Goal: Navigation & Orientation: Find specific page/section

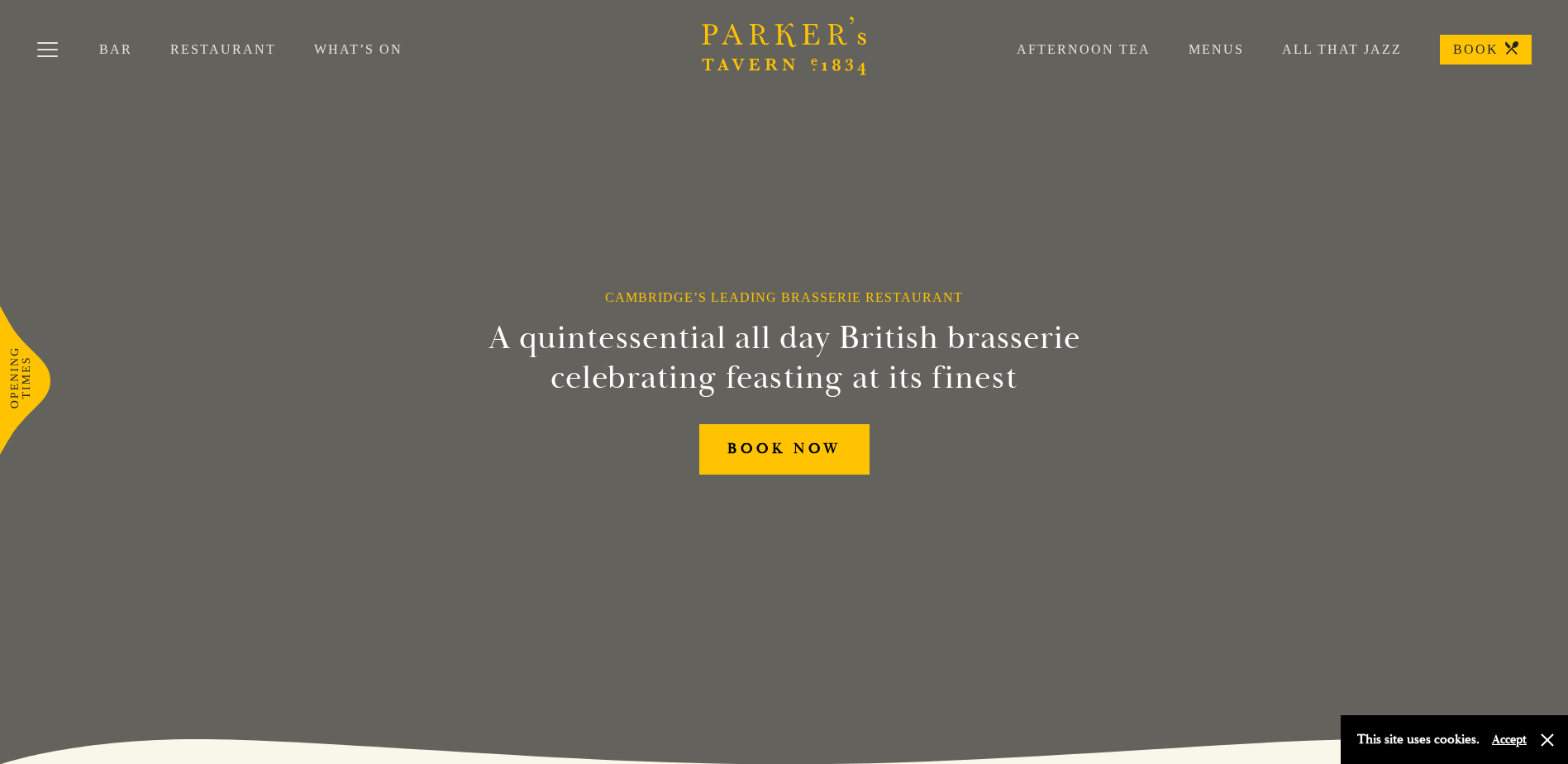
click at [1225, 44] on link "Menus" at bounding box center [1197, 50] width 93 height 17
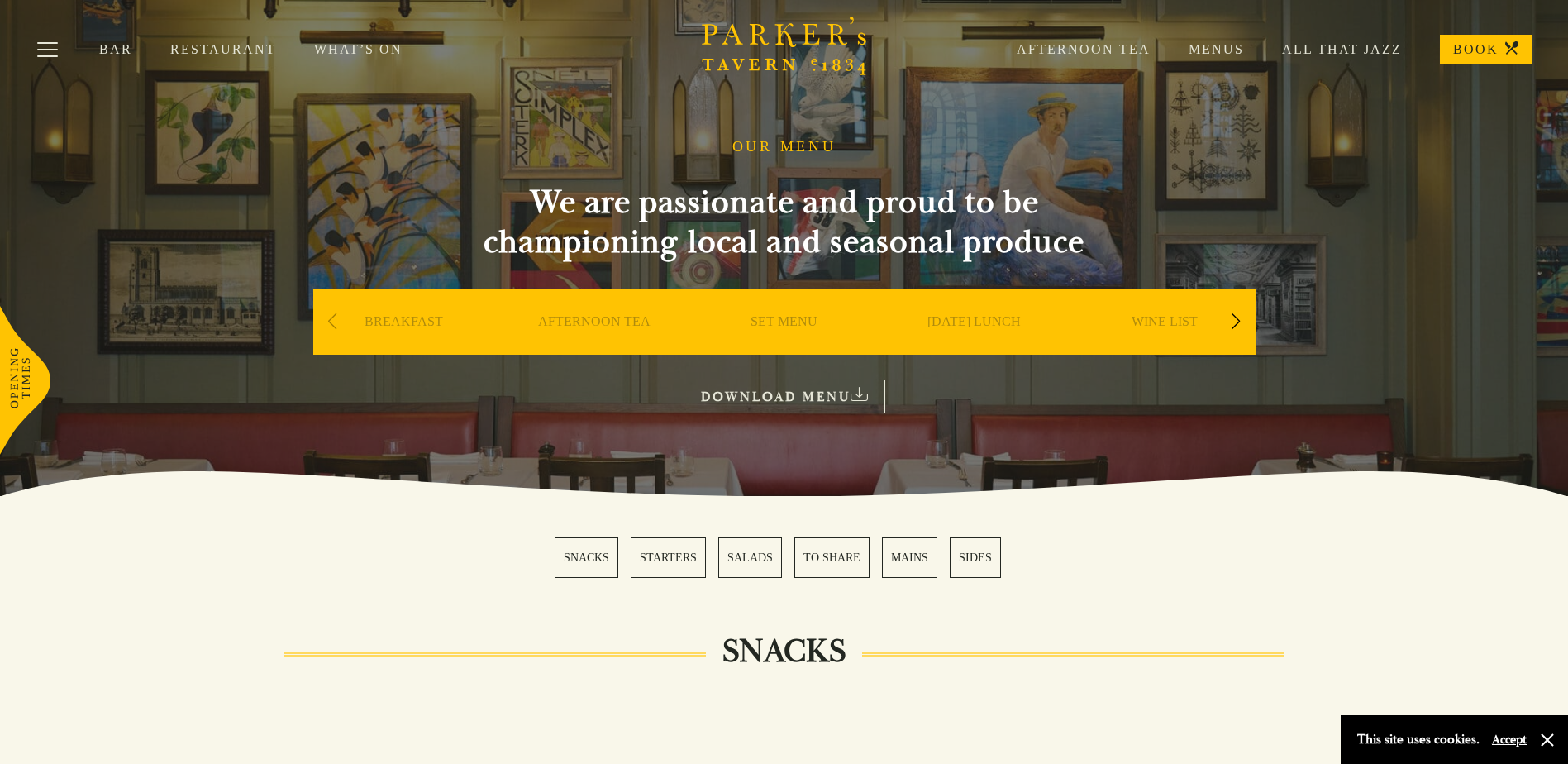
click at [905, 557] on link "MAINS" at bounding box center [910, 557] width 55 height 40
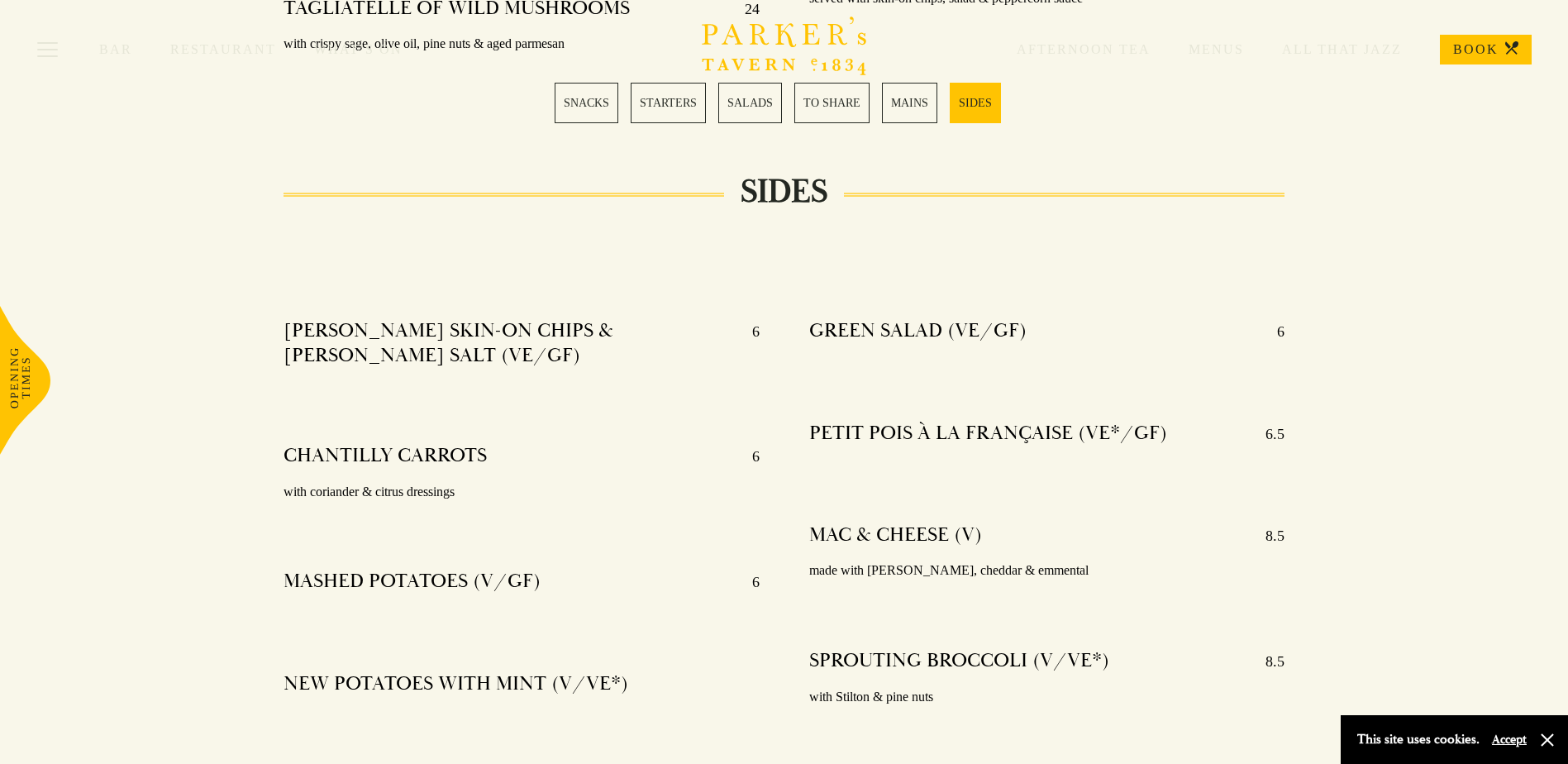
scroll to position [3912, 0]
